Goal: Task Accomplishment & Management: Manage account settings

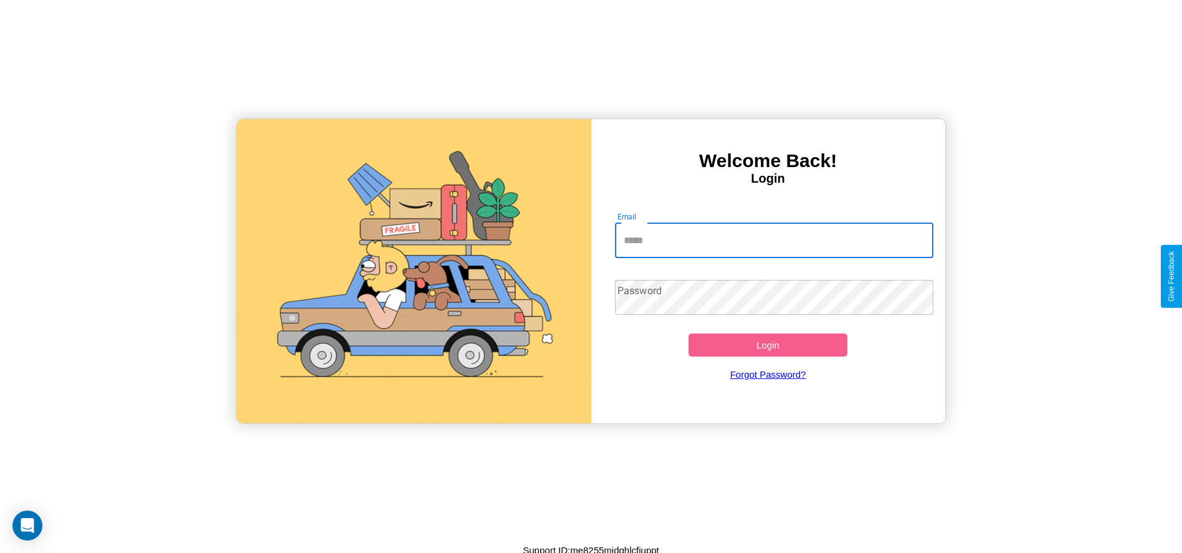
click at [774, 240] on input "Email" at bounding box center [774, 240] width 318 height 35
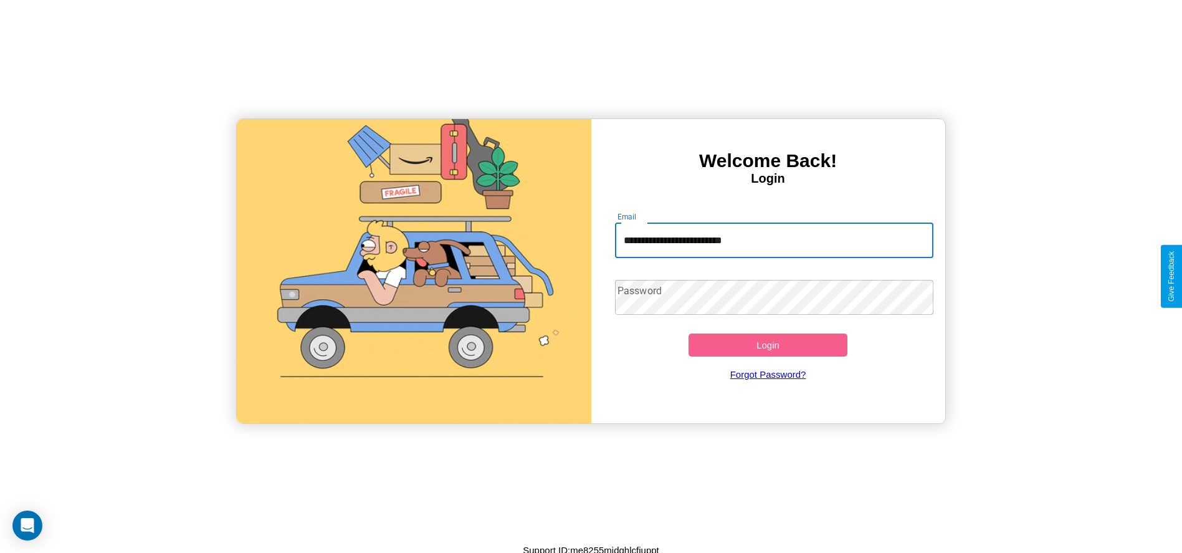
type input "**********"
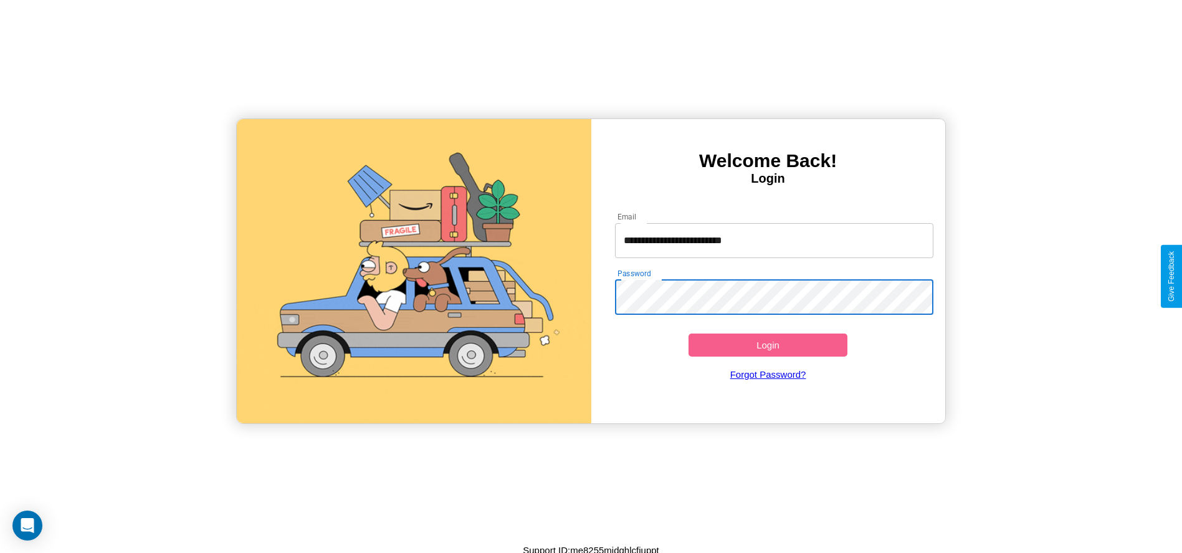
click at [768, 345] on button "Login" at bounding box center [769, 344] width 160 height 23
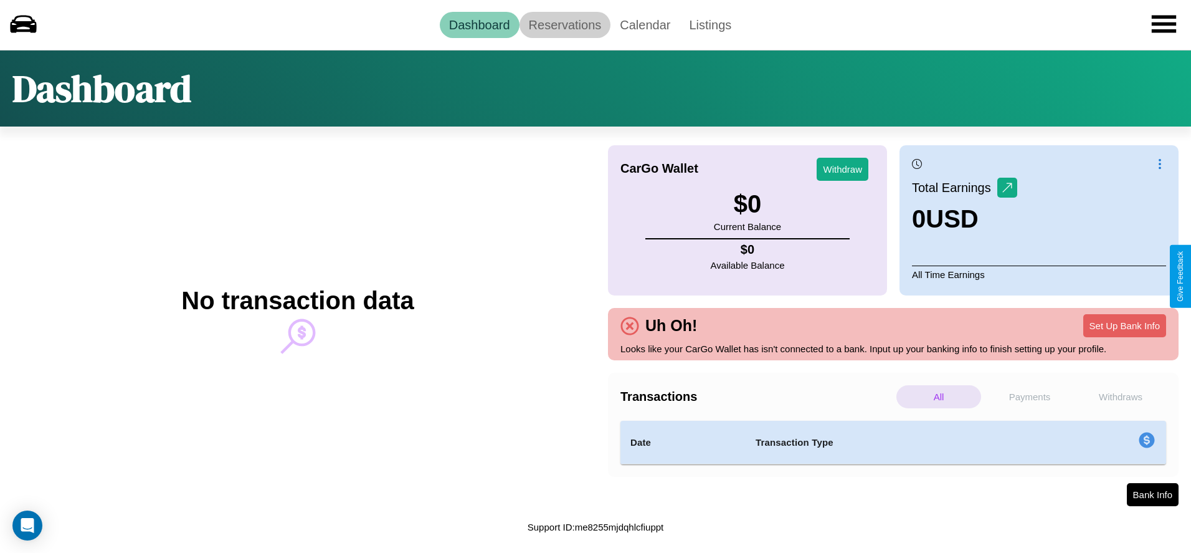
click at [565, 24] on link "Reservations" at bounding box center [566, 25] width 92 height 26
